Goal: Check status: Check status

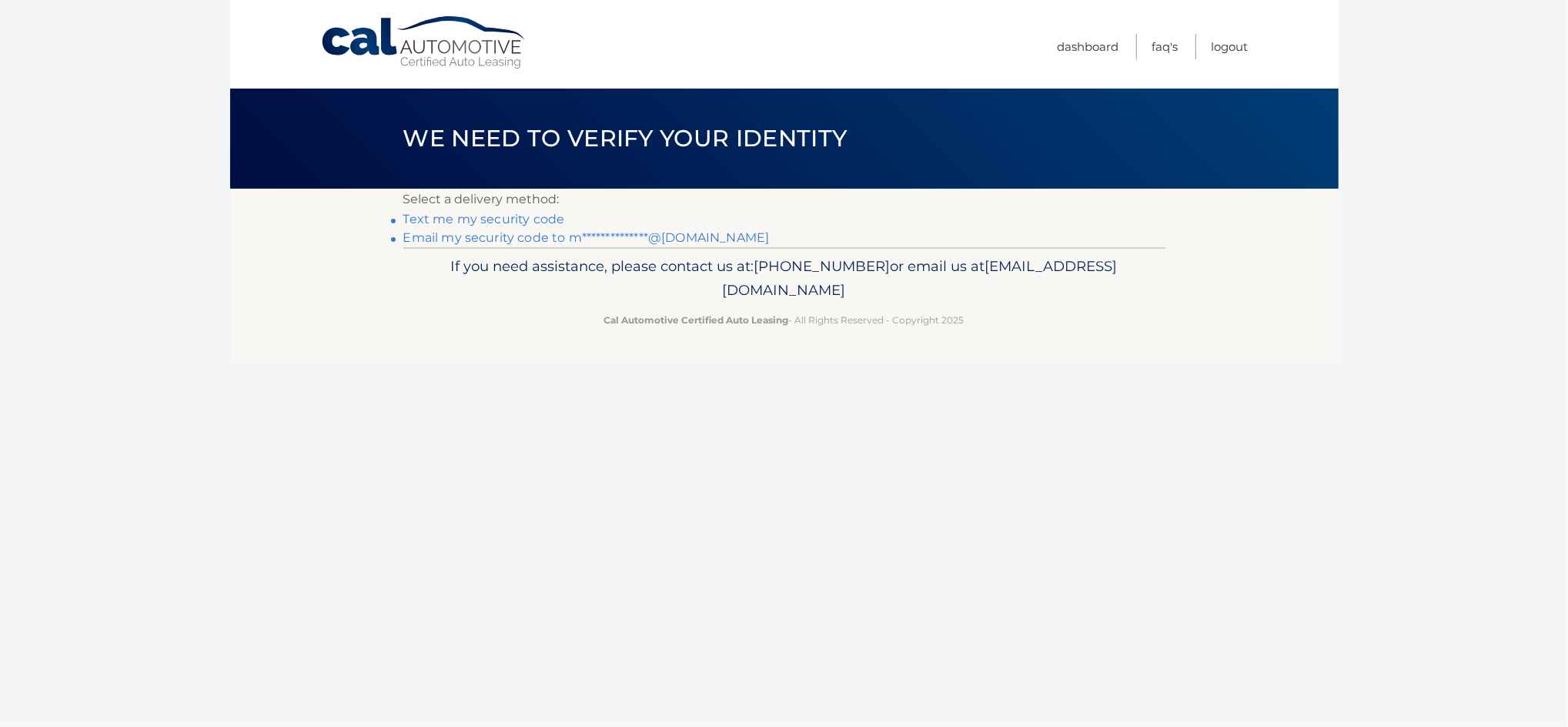
click at [505, 244] on link "**********" at bounding box center [586, 237] width 366 height 14
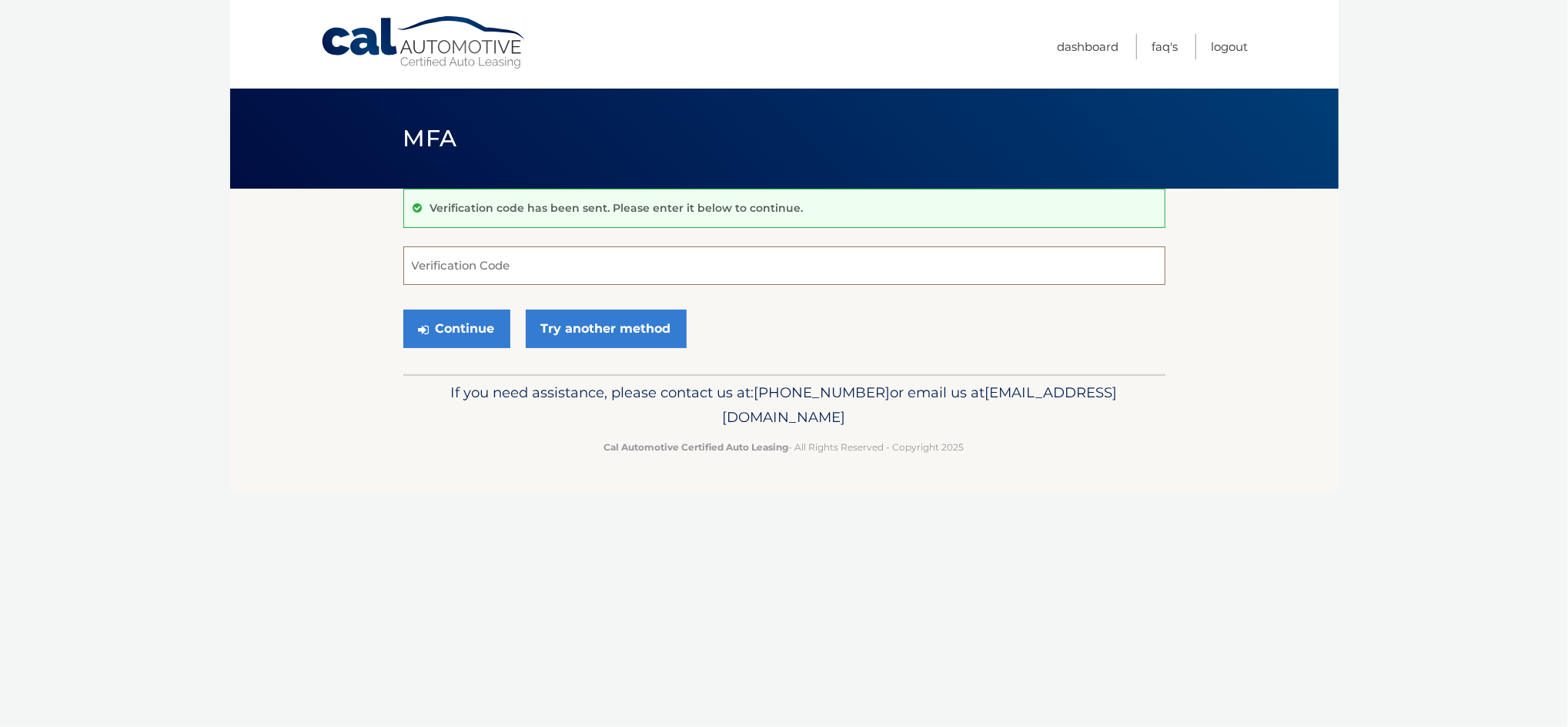
click at [547, 277] on input "Verification Code" at bounding box center [784, 265] width 762 height 39
paste input "872328"
type input "872328"
click at [478, 323] on button "Continue" at bounding box center [456, 329] width 107 height 39
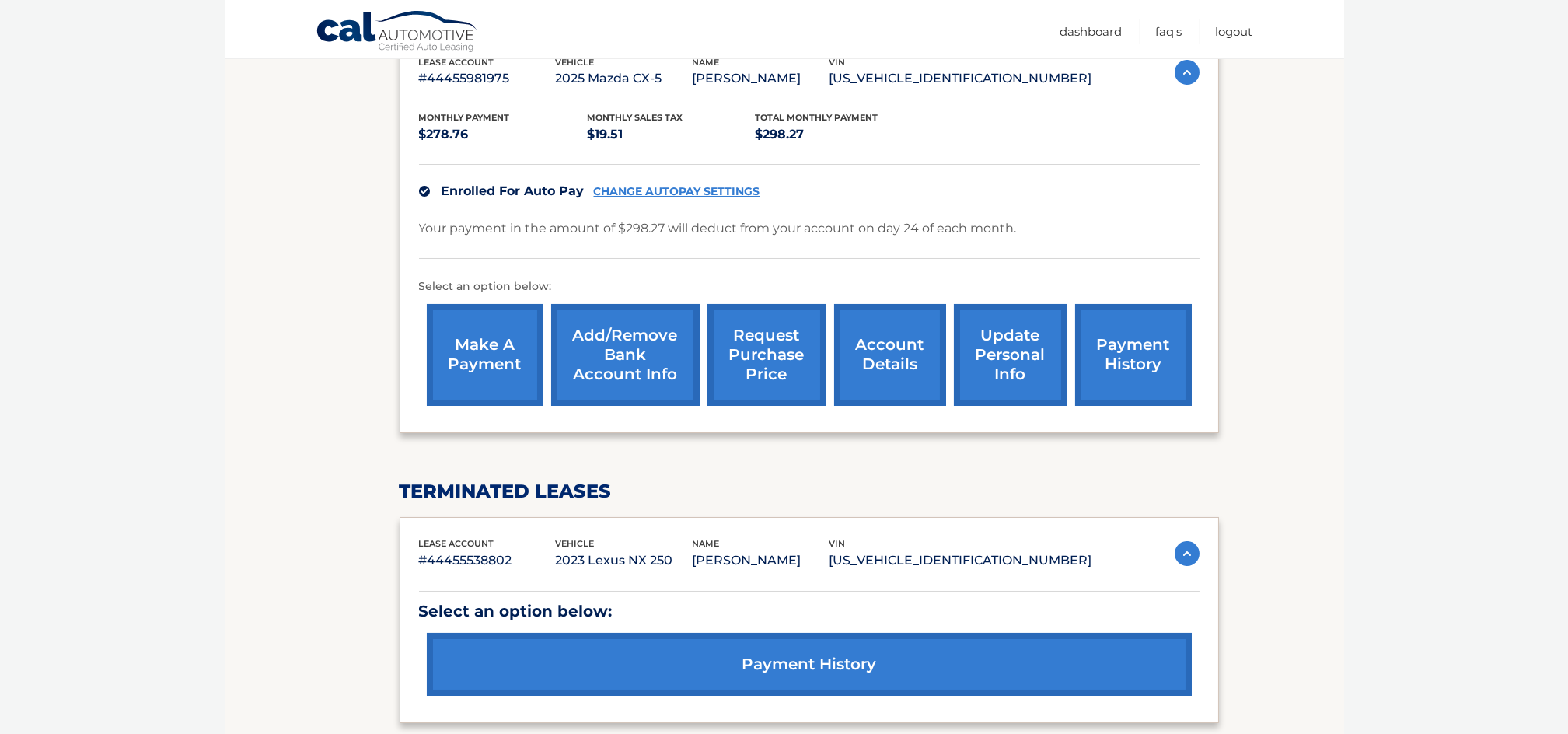
scroll to position [414, 0]
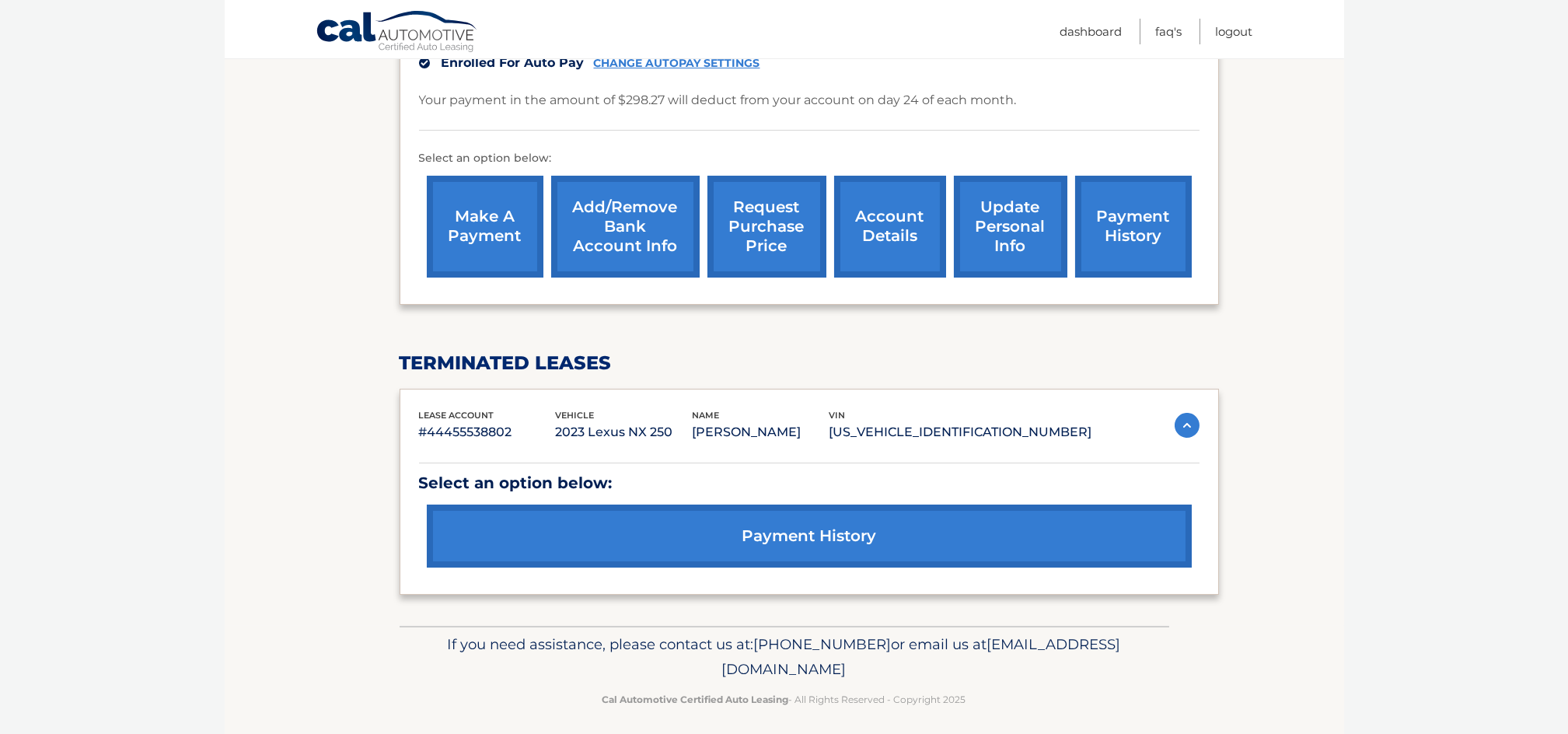
click at [826, 530] on link "payment history" at bounding box center [809, 536] width 764 height 63
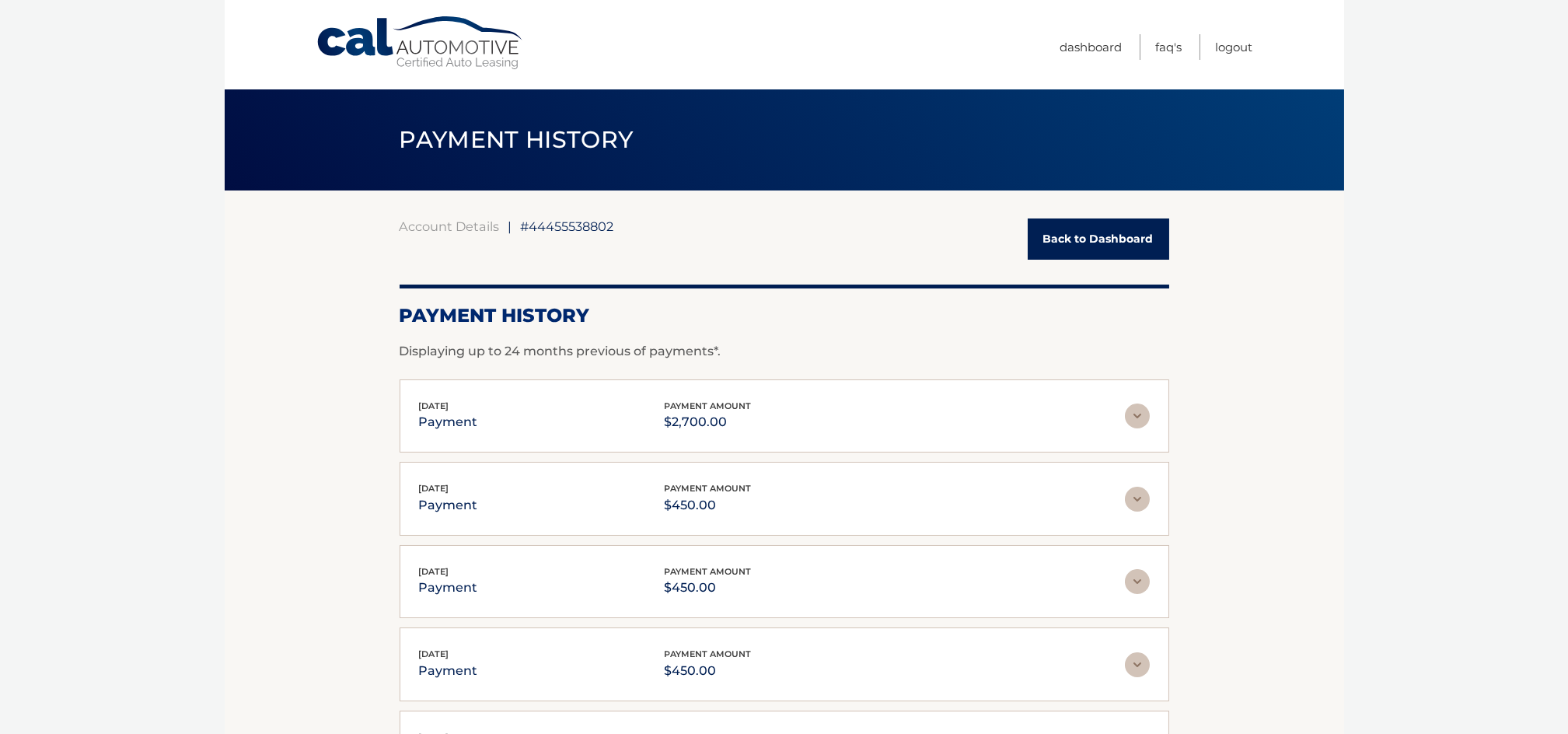
scroll to position [104, 0]
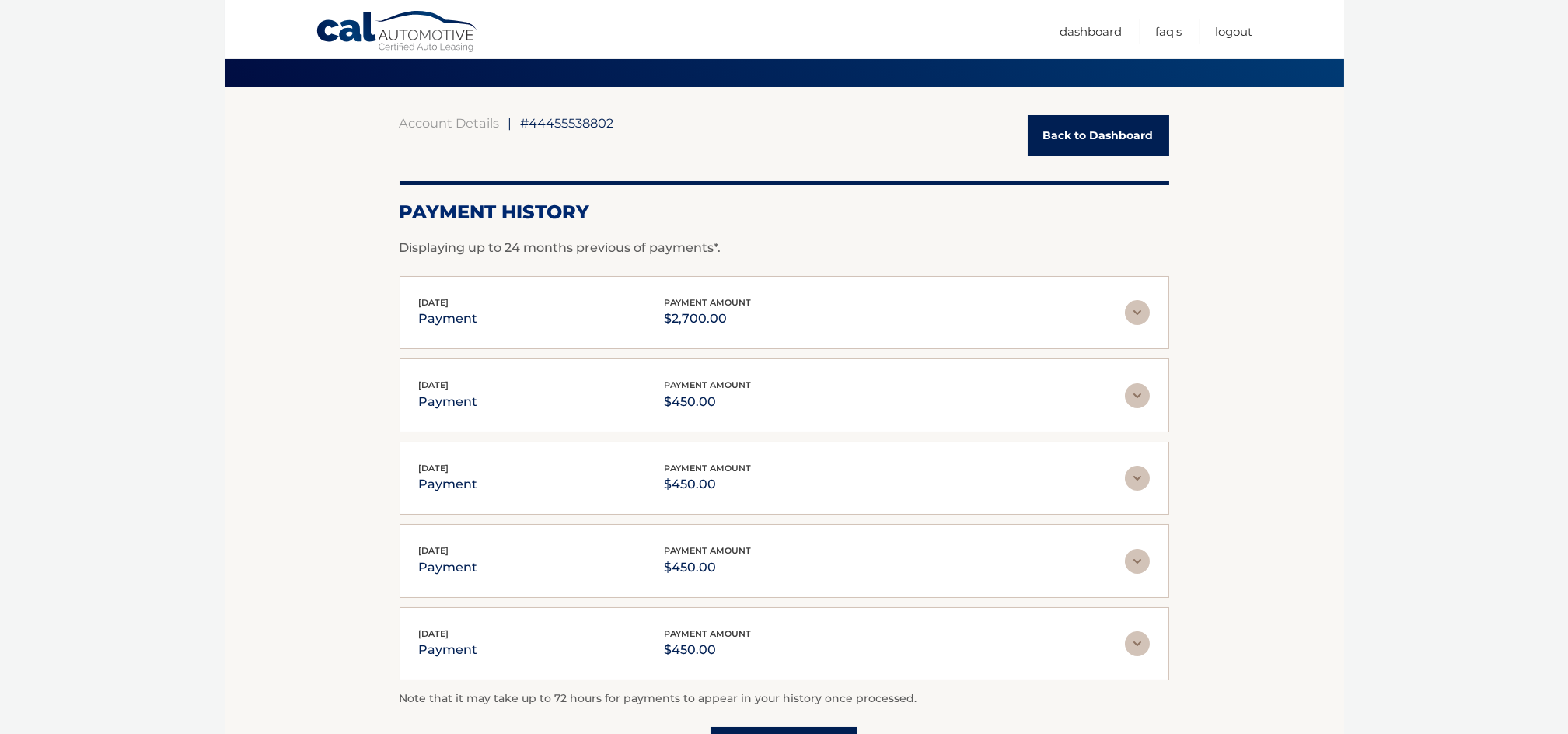
click at [1136, 313] on img at bounding box center [1137, 312] width 25 height 25
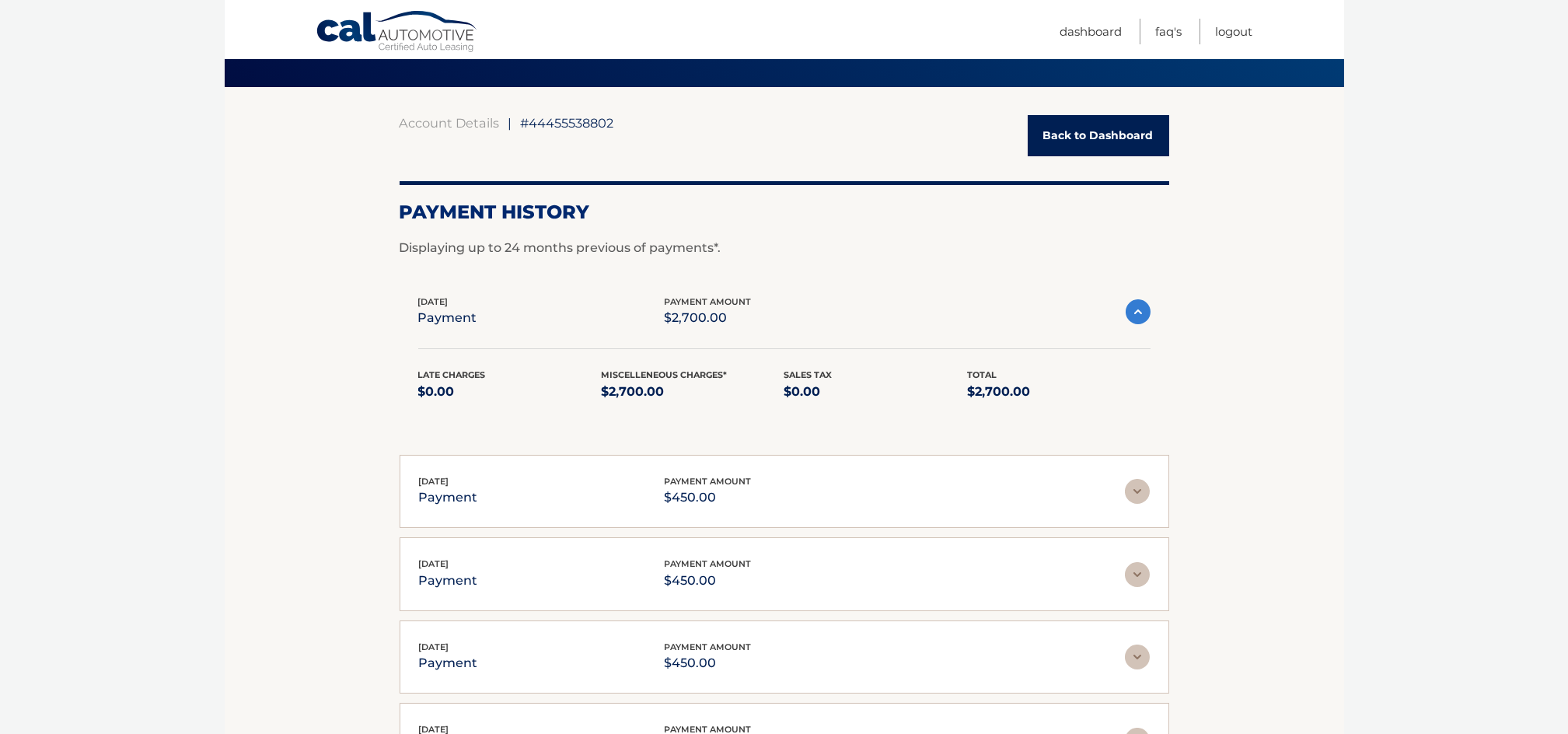
click at [1137, 492] on img at bounding box center [1137, 491] width 25 height 25
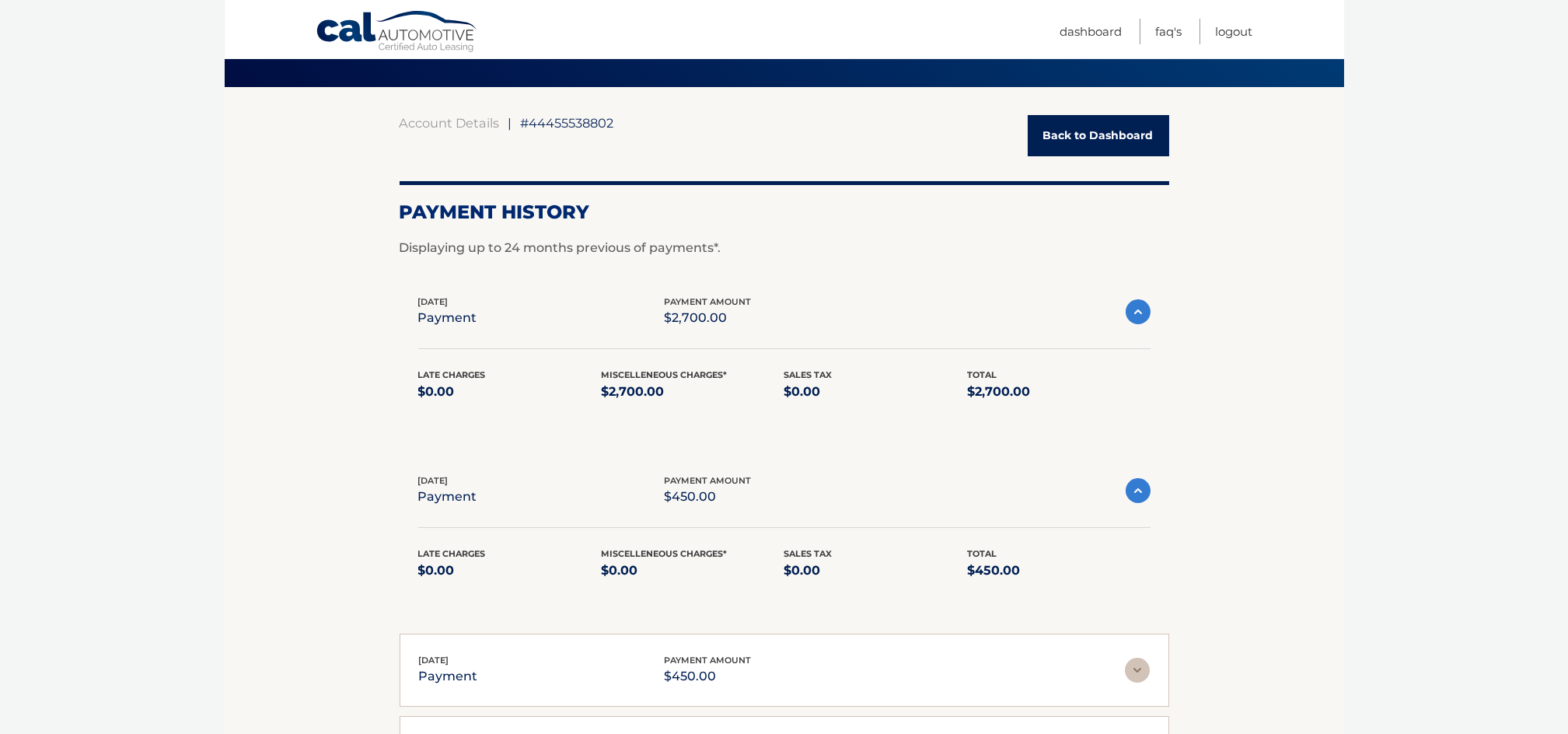
scroll to position [0, 0]
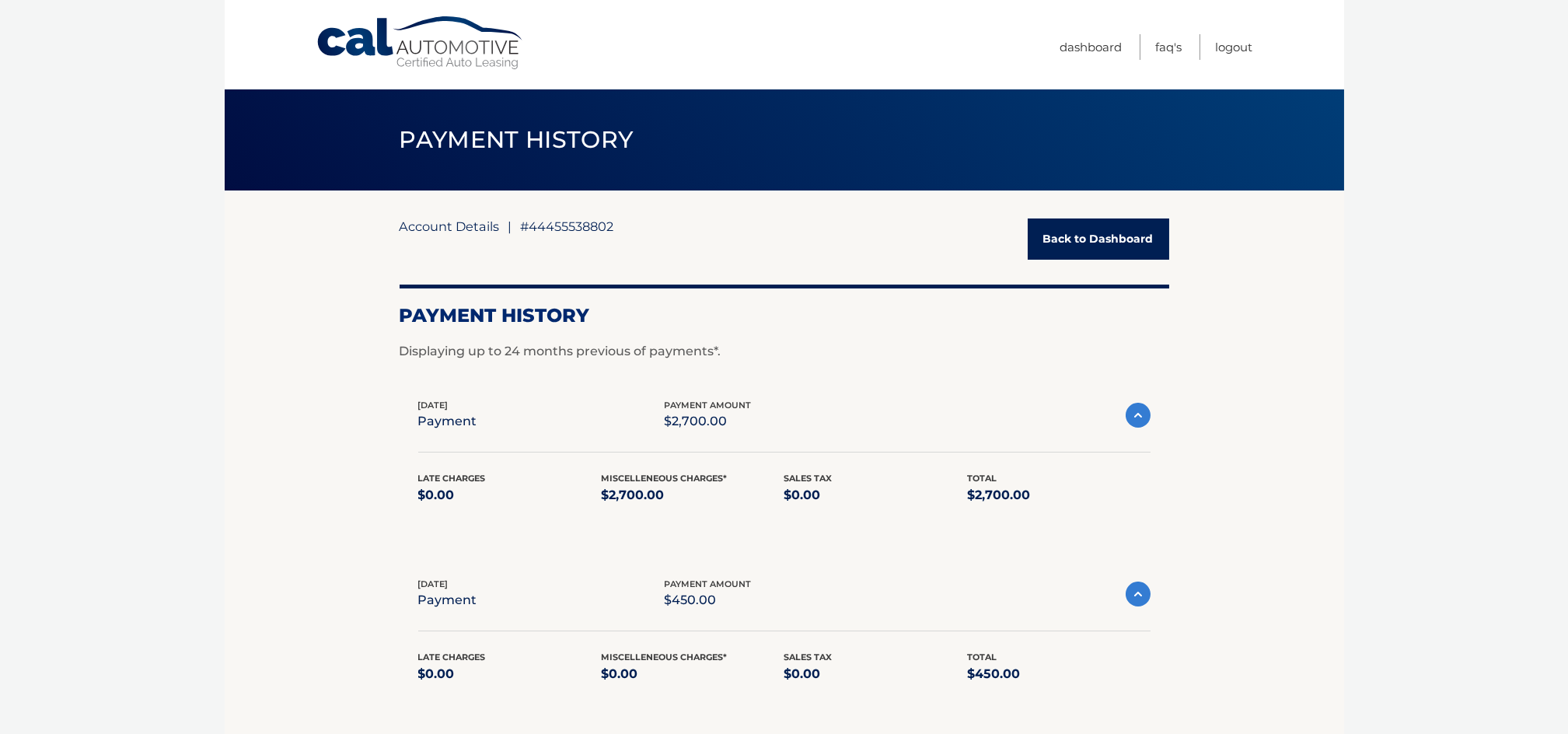
click at [474, 222] on link "Account Details" at bounding box center [450, 226] width 100 height 15
